Goal: Browse casually

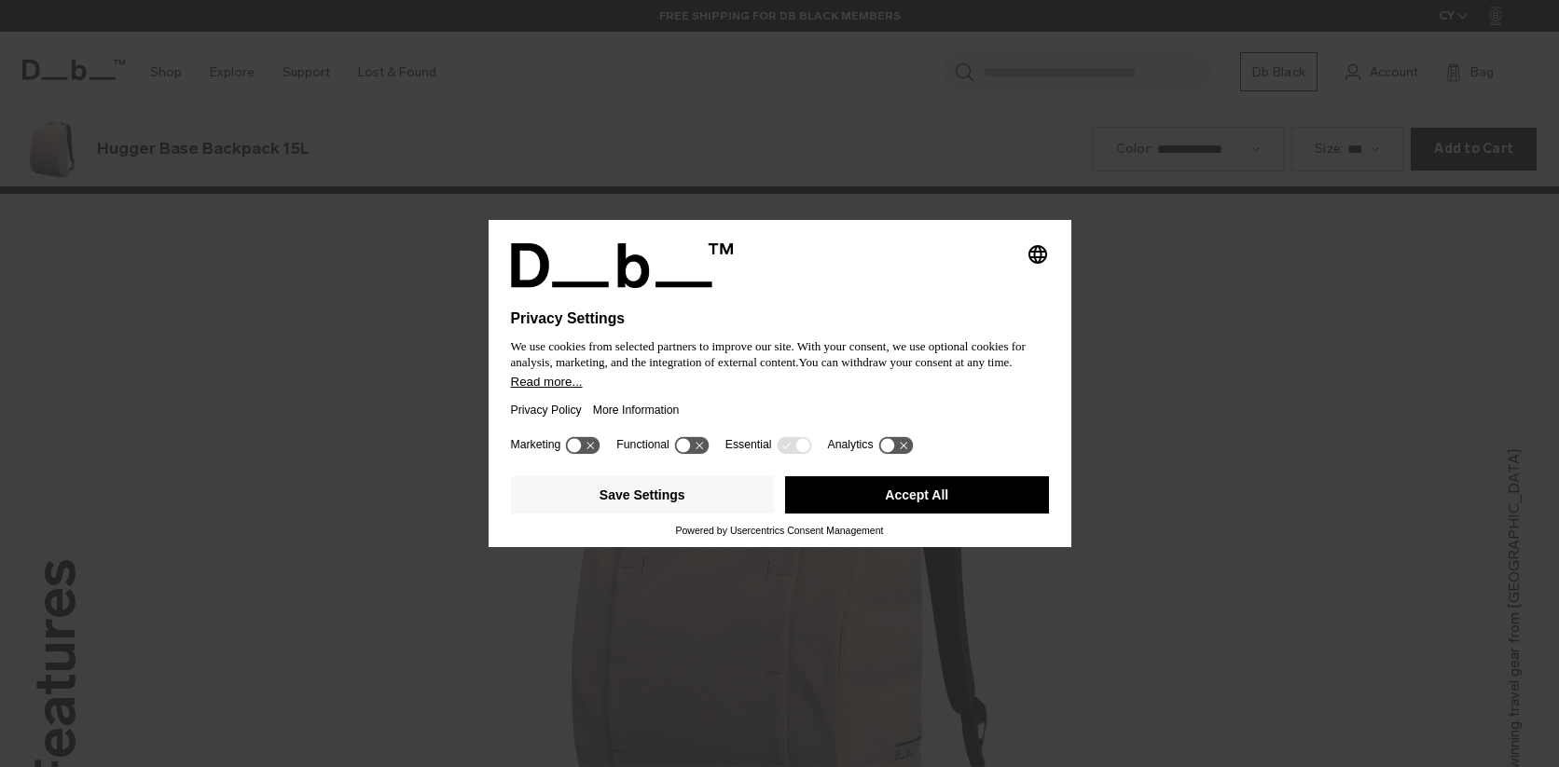
scroll to position [2302, 0]
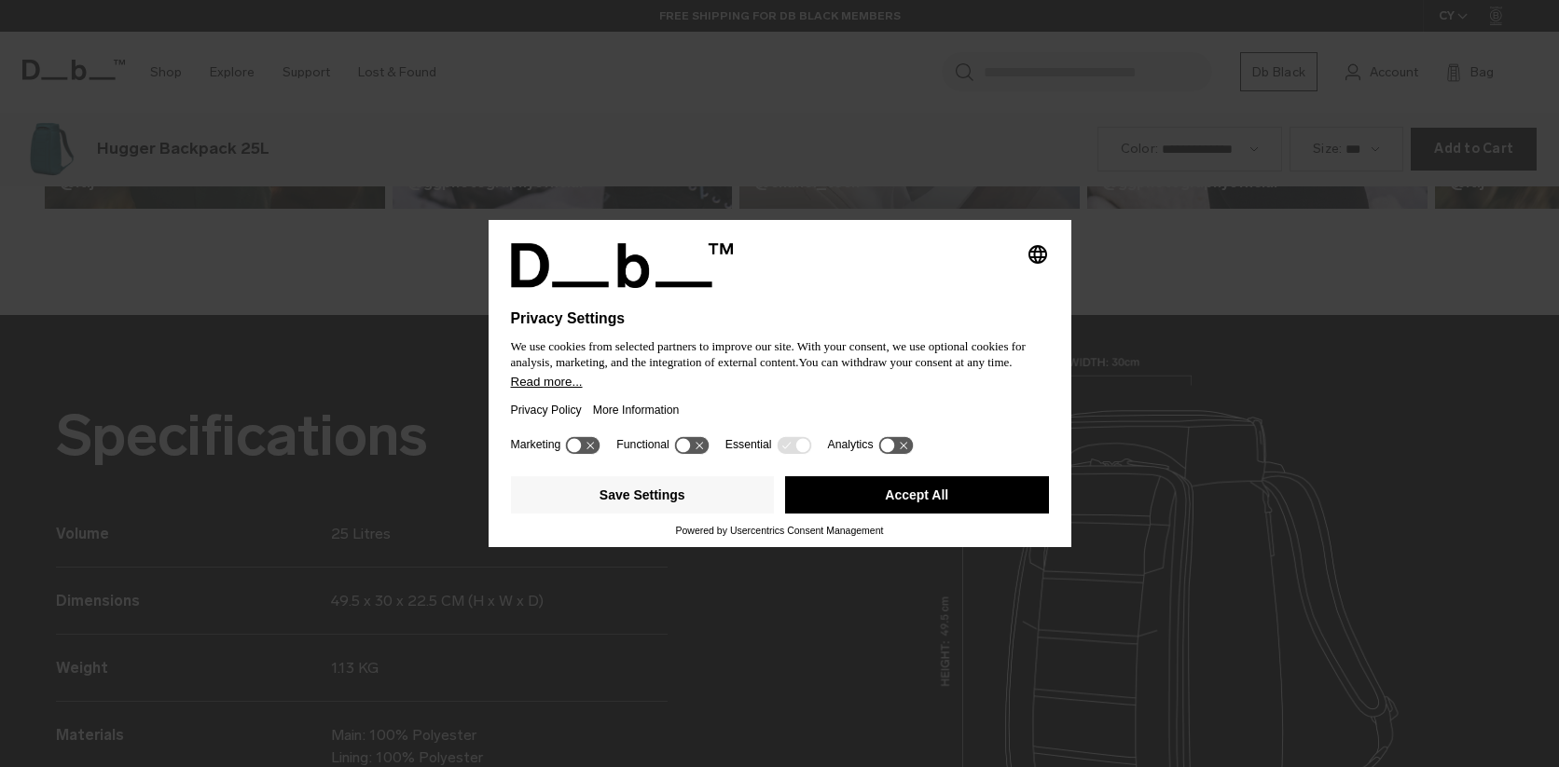
scroll to position [2302, 0]
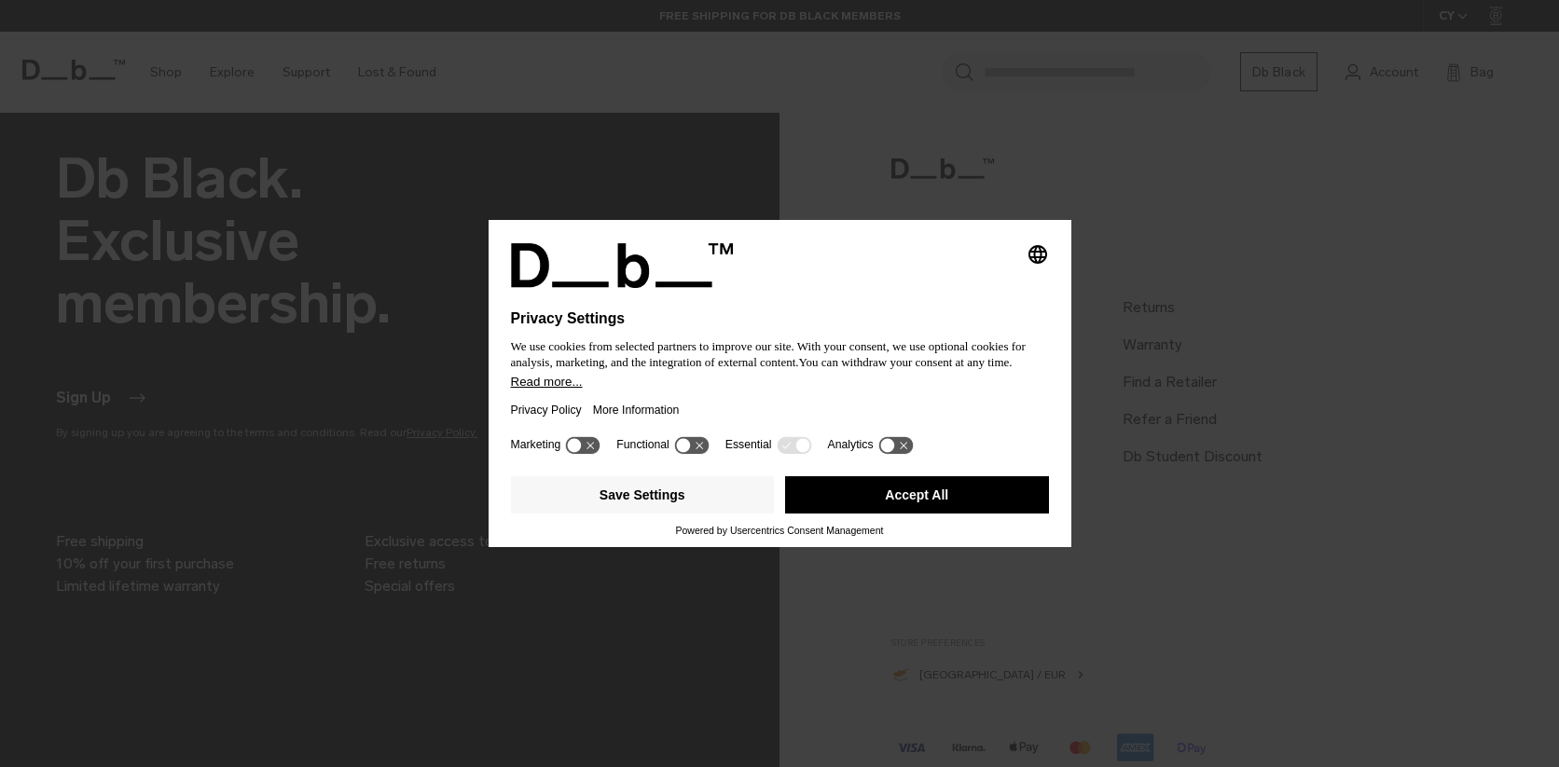
scroll to position [1648, 0]
